Goal: Task Accomplishment & Management: Use online tool/utility

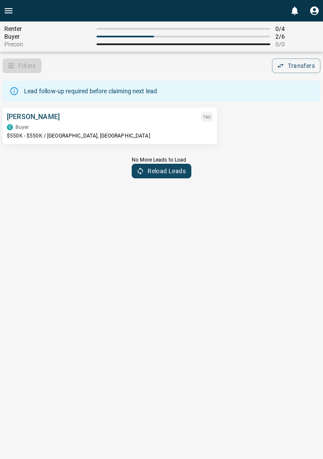
click at [45, 114] on p "[PERSON_NAME]" at bounding box center [33, 117] width 53 height 10
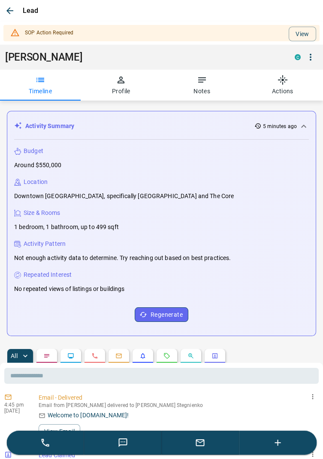
click at [209, 79] on button "Notes" at bounding box center [202, 85] width 81 height 31
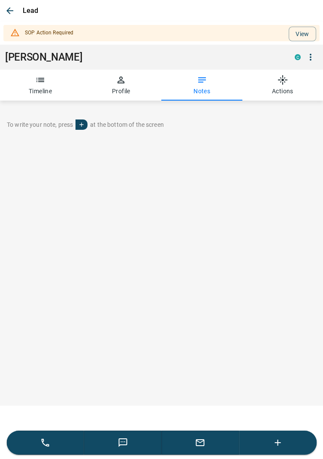
click at [40, 82] on icon "button" at bounding box center [40, 80] width 10 height 10
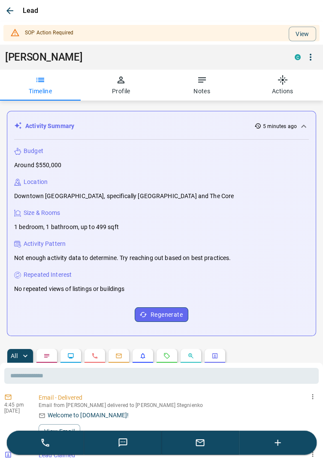
click at [13, 9] on icon "button" at bounding box center [10, 11] width 10 height 10
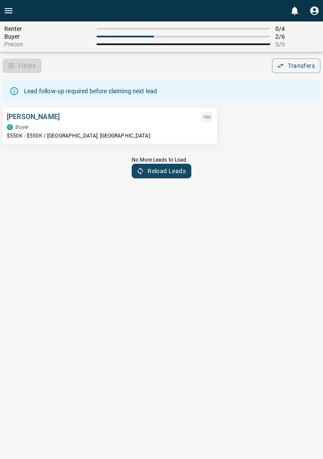
click at [54, 121] on p "[PERSON_NAME]" at bounding box center [33, 117] width 53 height 10
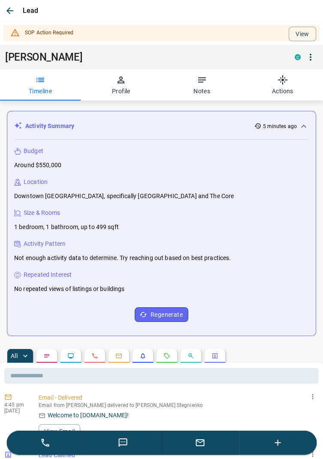
click at [124, 82] on icon "button" at bounding box center [121, 79] width 7 height 7
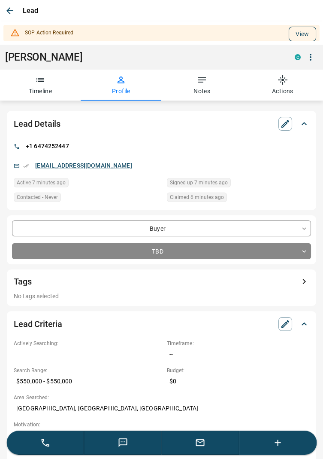
click at [308, 34] on button "View" at bounding box center [302, 34] width 27 height 15
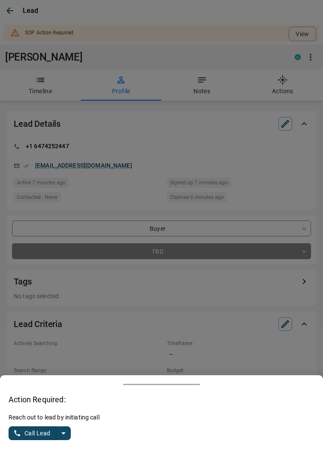
click at [68, 435] on icon "split button" at bounding box center [63, 433] width 10 height 10
click at [53, 420] on li "Log Manual Call" at bounding box center [40, 416] width 52 height 13
click at [27, 432] on button "Log Manual Call" at bounding box center [37, 433] width 57 height 14
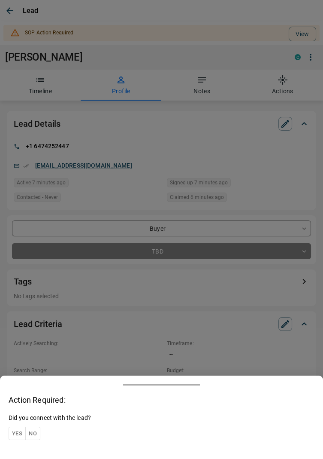
click at [17, 430] on button "Yes" at bounding box center [17, 432] width 17 height 13
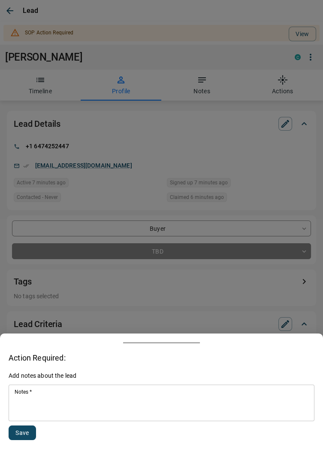
click at [87, 407] on textarea "Notes   *" at bounding box center [162, 402] width 294 height 29
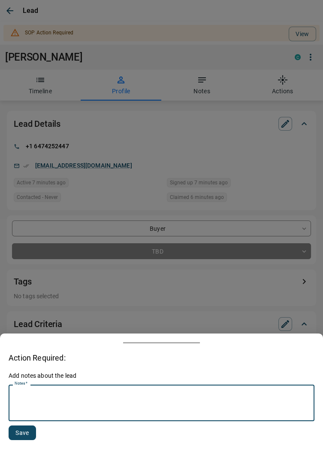
scroll to position [99, 0]
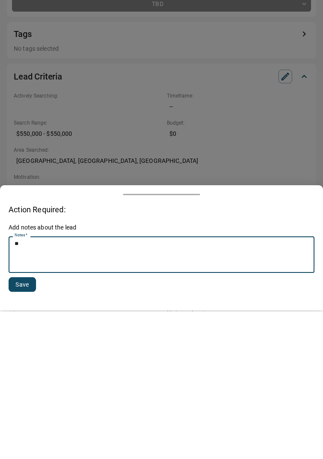
type textarea "*"
type textarea "********"
click at [25, 430] on button "Save" at bounding box center [22, 432] width 27 height 15
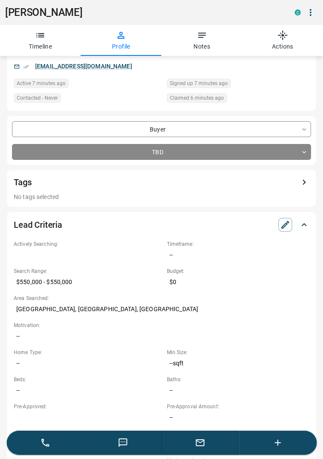
scroll to position [0, 0]
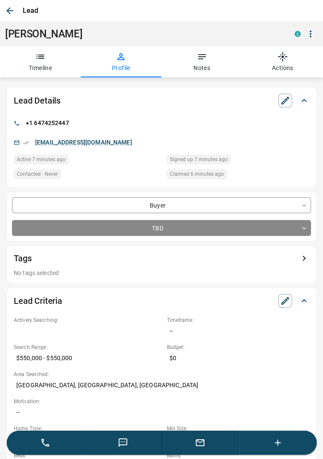
click at [17, 4] on div "Lead" at bounding box center [161, 10] width 323 height 21
click at [9, 6] on icon "button" at bounding box center [10, 11] width 10 height 10
